Goal: Find specific page/section: Find specific page/section

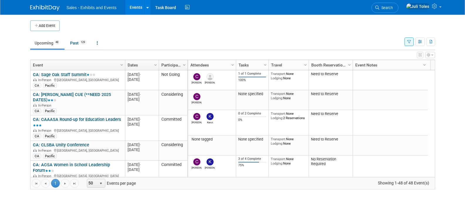
drag, startPoint x: 0, startPoint y: 0, endPoint x: 39, endPoint y: 8, distance: 39.5
click at [39, 8] on img at bounding box center [44, 8] width 29 height 6
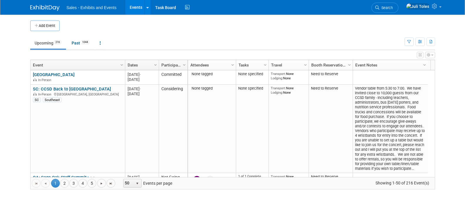
click at [45, 9] on img at bounding box center [44, 8] width 29 height 6
